Goal: Navigation & Orientation: Go to known website

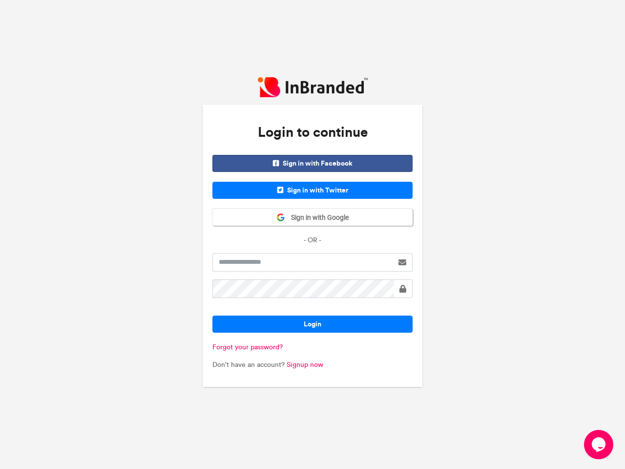
click at [312, 234] on div "Sign in with Facebook Sign in with Twitter Sign in with Google - OR -" at bounding box center [312, 200] width 200 height 90
click at [312, 163] on span "Sign in with Facebook" at bounding box center [312, 163] width 200 height 17
click at [312, 190] on span "Sign in with Twitter" at bounding box center [312, 190] width 200 height 17
click at [312, 217] on span "Sign in with Google" at bounding box center [316, 218] width 63 height 10
click at [403, 288] on span at bounding box center [402, 289] width 7 height 8
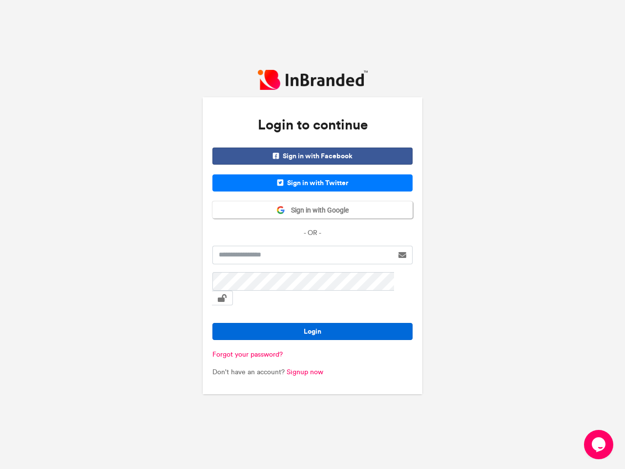
click at [312, 324] on button "Login" at bounding box center [312, 331] width 200 height 17
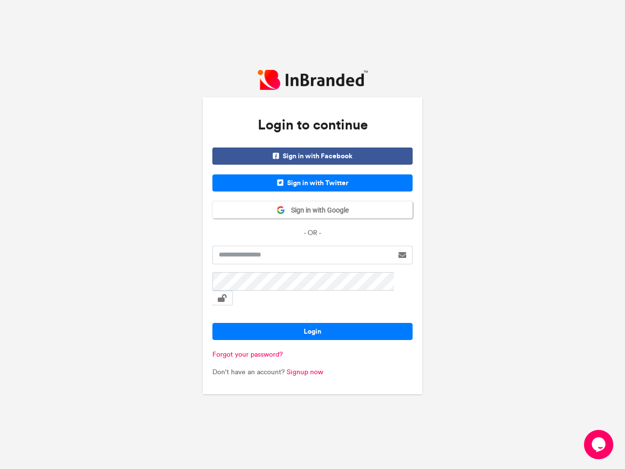
click at [598, 444] on icon "Chat widget" at bounding box center [599, 444] width 14 height 15
